Goal: Task Accomplishment & Management: Use online tool/utility

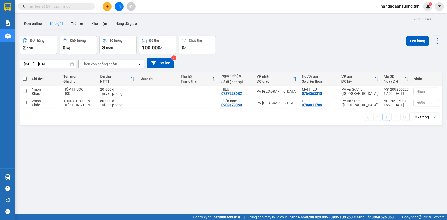
click at [293, 55] on div "[DATE] – [DATE] Press the down arrow key to interact with the calendar and sele…" at bounding box center [231, 63] width 422 height 18
click at [92, 23] on button "Kho nhận" at bounding box center [99, 23] width 24 height 12
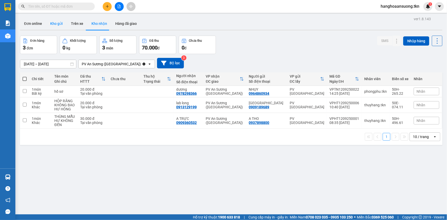
click at [58, 22] on button "Kho gửi" at bounding box center [56, 23] width 21 height 12
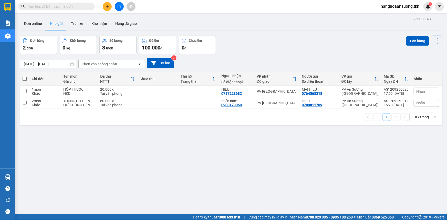
click at [240, 22] on div "Đơn online Kho gửi Trên xe Kho nhận Hàng đã giao" at bounding box center [231, 24] width 422 height 14
click at [73, 24] on button "Trên xe" at bounding box center [77, 23] width 20 height 12
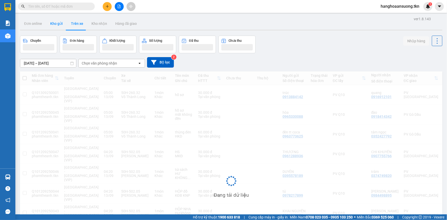
click at [56, 20] on button "Kho gửi" at bounding box center [56, 23] width 21 height 12
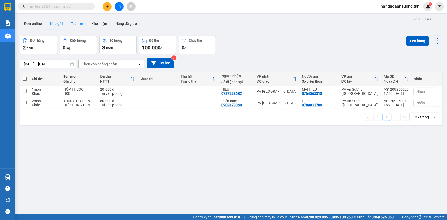
click at [73, 26] on button "Trên xe" at bounding box center [77, 23] width 20 height 12
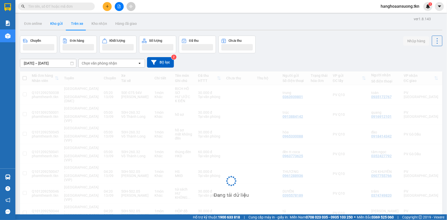
click at [55, 25] on button "Kho gửi" at bounding box center [56, 23] width 21 height 12
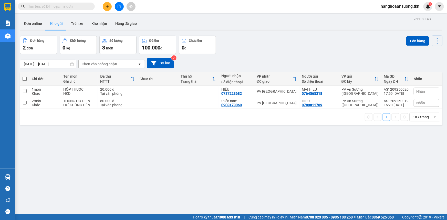
click at [268, 37] on div "Đơn hàng 2 đơn Khối lượng 0 kg Số lượng 3 món Đã thu 100.000 đ Chưa thu 0 đ Lên…" at bounding box center [231, 45] width 422 height 18
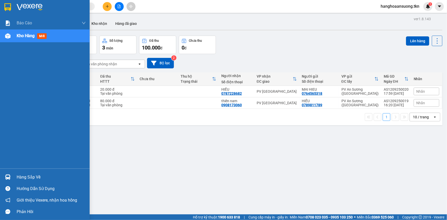
click at [4, 171] on div "Hàng sắp về Hướng dẫn sử dụng Giới thiệu Vexere, nhận hoa hồng Phản hồi" at bounding box center [45, 192] width 90 height 49
click at [6, 174] on img at bounding box center [7, 176] width 5 height 5
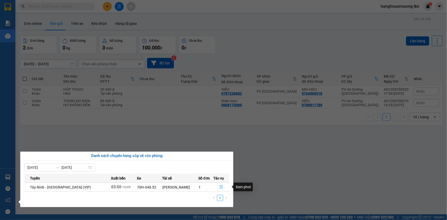
click at [217, 184] on button "button" at bounding box center [221, 187] width 15 height 8
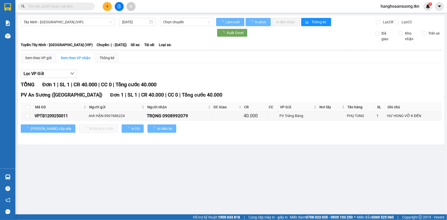
type input "13/09/2025"
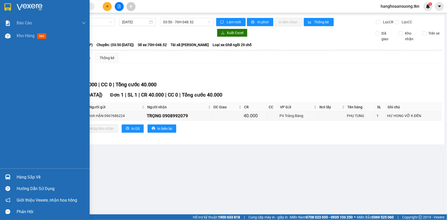
click at [10, 183] on div "Hướng dẫn sử dụng" at bounding box center [45, 189] width 90 height 12
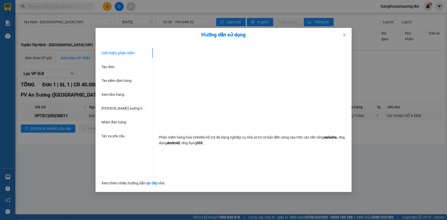
click at [0, 170] on div "Hướng dẫn sử dụng Giới thiệu phần mềm Tạo đơn Tìm kiếm đơn hàng Xem kho hàng Lê…" at bounding box center [223, 110] width 447 height 220
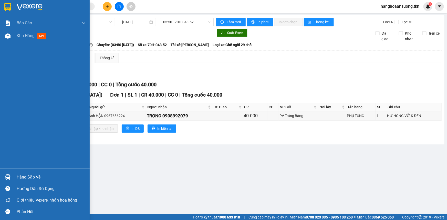
click at [0, 170] on div "Hàng sắp về Hướng dẫn sử dụng Giới thiệu Vexere, nhận hoa hồng Phản hồi" at bounding box center [45, 192] width 90 height 49
click at [10, 177] on img at bounding box center [7, 176] width 5 height 5
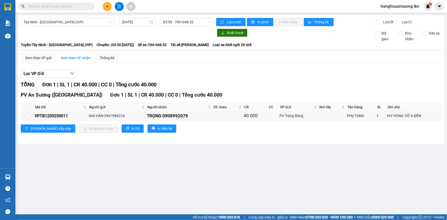
click at [217, 127] on section "Kết quả tìm kiếm ( 0 ) Bộ lọc No Data hanghoaansuong.tkn 1 Báo cáo Mẫu 1: Báo c…" at bounding box center [223, 110] width 447 height 220
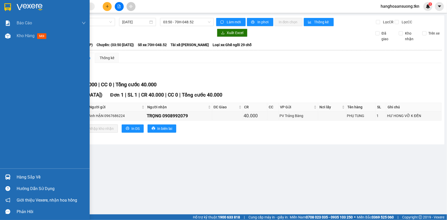
click at [28, 7] on img at bounding box center [30, 7] width 26 height 8
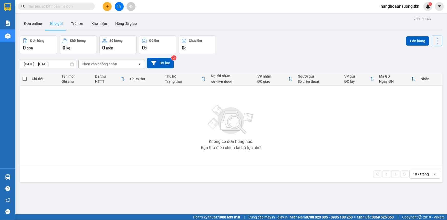
click at [272, 28] on div "Đơn online Kho gửi Trên xe Kho nhận Hàng đã giao" at bounding box center [231, 24] width 422 height 14
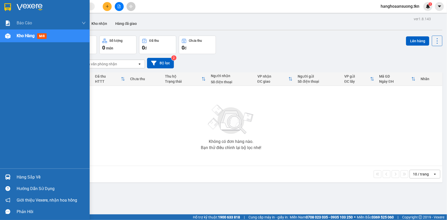
click at [14, 178] on div "Hàng sắp về" at bounding box center [45, 177] width 90 height 12
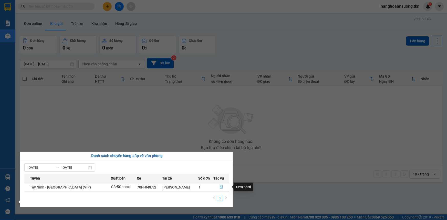
click at [220, 185] on icon "file-done" at bounding box center [221, 187] width 4 height 4
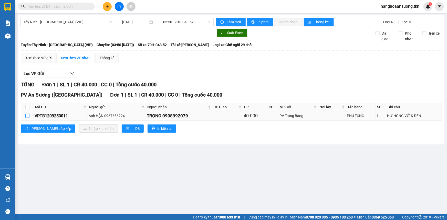
click at [28, 115] on input "checkbox" at bounding box center [27, 116] width 4 height 4
checkbox input "true"
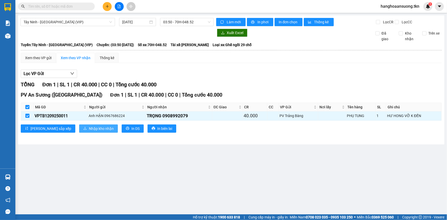
click at [89, 129] on span "Nhập kho nhận" at bounding box center [101, 129] width 25 height 6
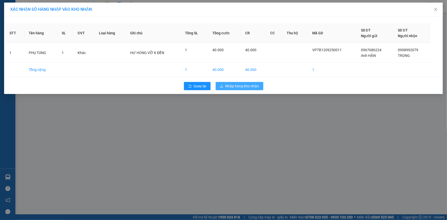
click at [240, 82] on button "Nhập hàng kho nhận" at bounding box center [240, 86] width 48 height 8
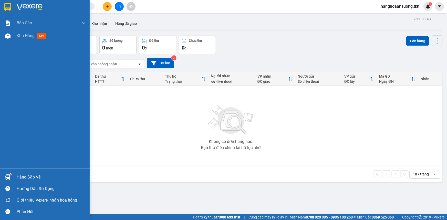
click at [7, 175] on img at bounding box center [7, 176] width 5 height 5
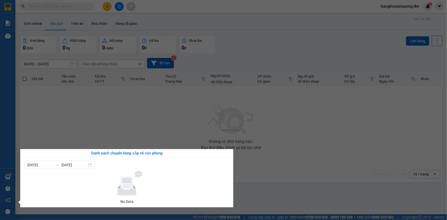
click at [137, 102] on section "Kết quả tìm kiếm ( 0 ) Bộ lọc No Data hanghoaansuong.tkn 1 Báo cáo Mẫu 1: Báo c…" at bounding box center [223, 110] width 447 height 220
